Goal: Transaction & Acquisition: Purchase product/service

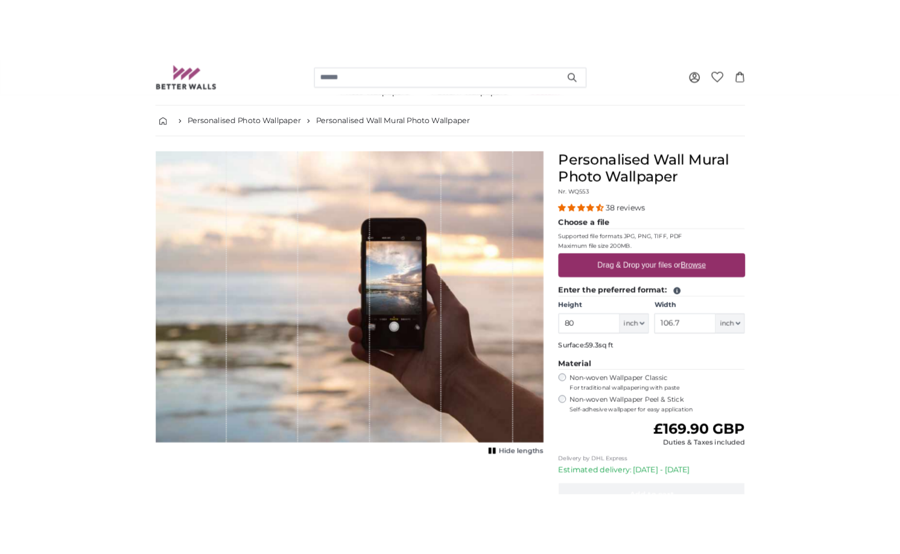
scroll to position [121, 0]
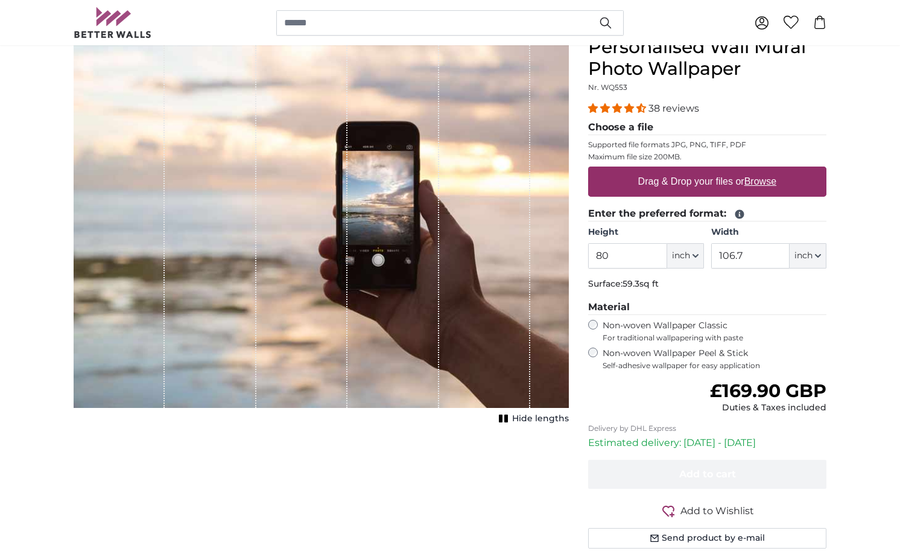
click at [768, 181] on u "Browse" at bounding box center [761, 181] width 32 height 10
click at [768, 170] on input "Drag & Drop your files or Browse" at bounding box center [707, 169] width 238 height 4
type input "**********"
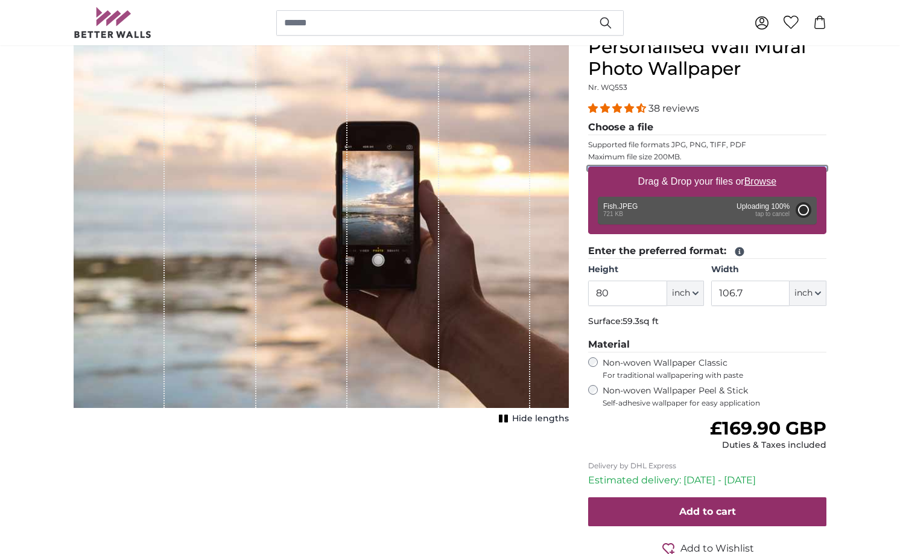
type input "48.8"
type input "24.4"
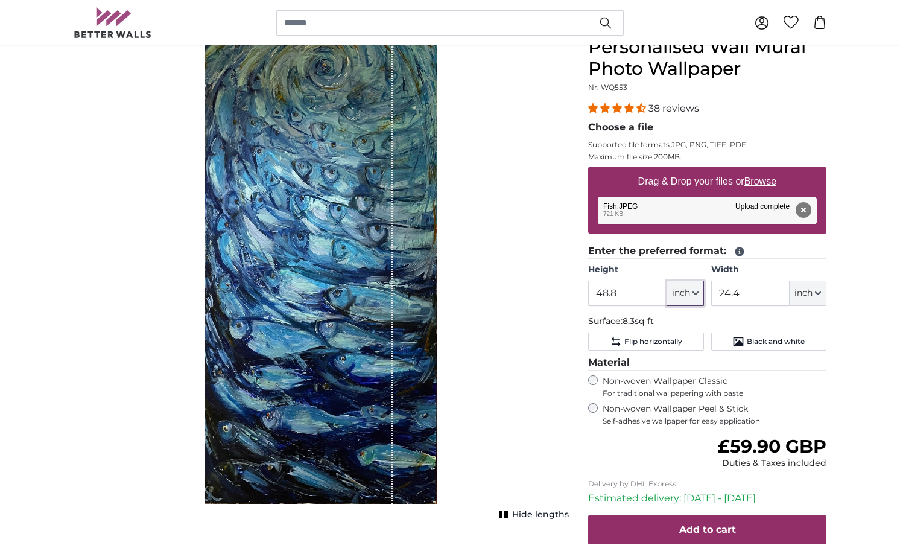
click at [697, 290] on button "inch" at bounding box center [686, 293] width 37 height 25
click at [655, 326] on link "Centimeter (cm)" at bounding box center [686, 325] width 106 height 22
type input "124"
type input "62"
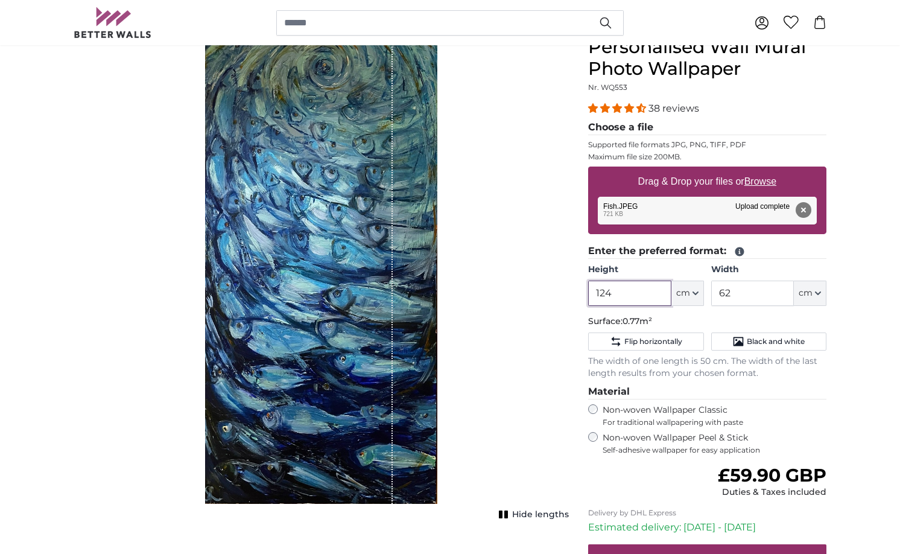
drag, startPoint x: 623, startPoint y: 293, endPoint x: 590, endPoint y: 293, distance: 33.2
click at [590, 293] on input "124" at bounding box center [629, 293] width 83 height 25
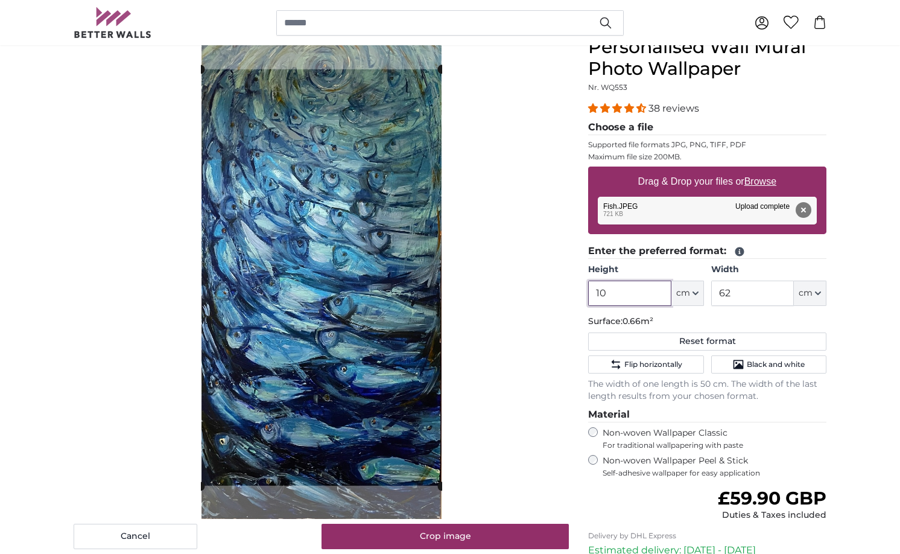
type input "1"
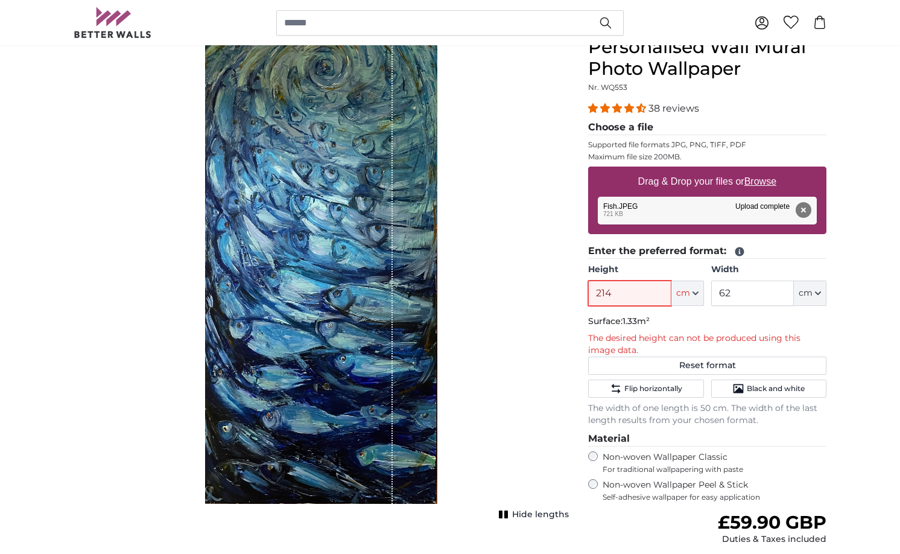
type input "214"
click at [744, 295] on input "62" at bounding box center [753, 293] width 83 height 25
